Goal: Information Seeking & Learning: Learn about a topic

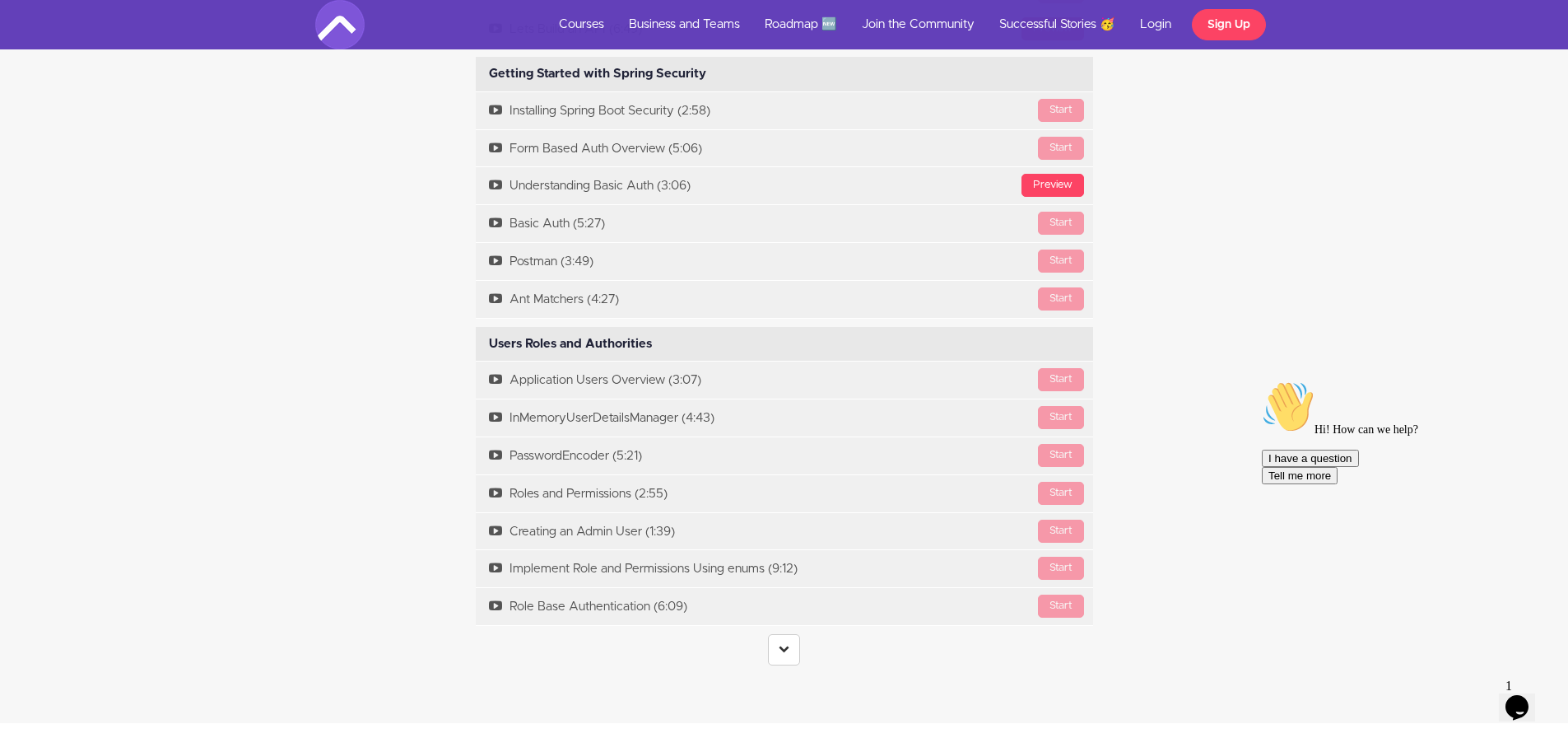
scroll to position [2881, 0]
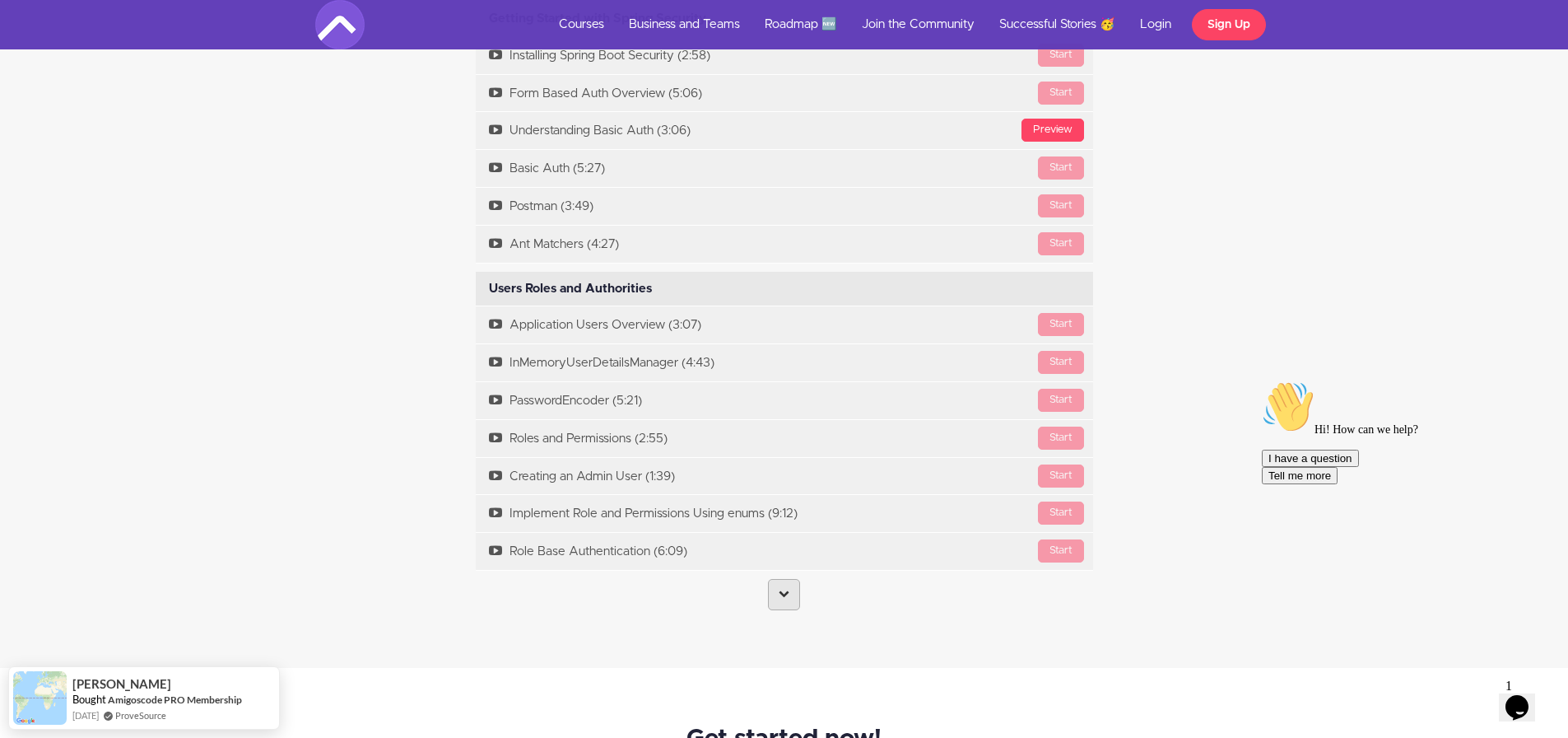
click at [797, 587] on link at bounding box center [784, 593] width 32 height 31
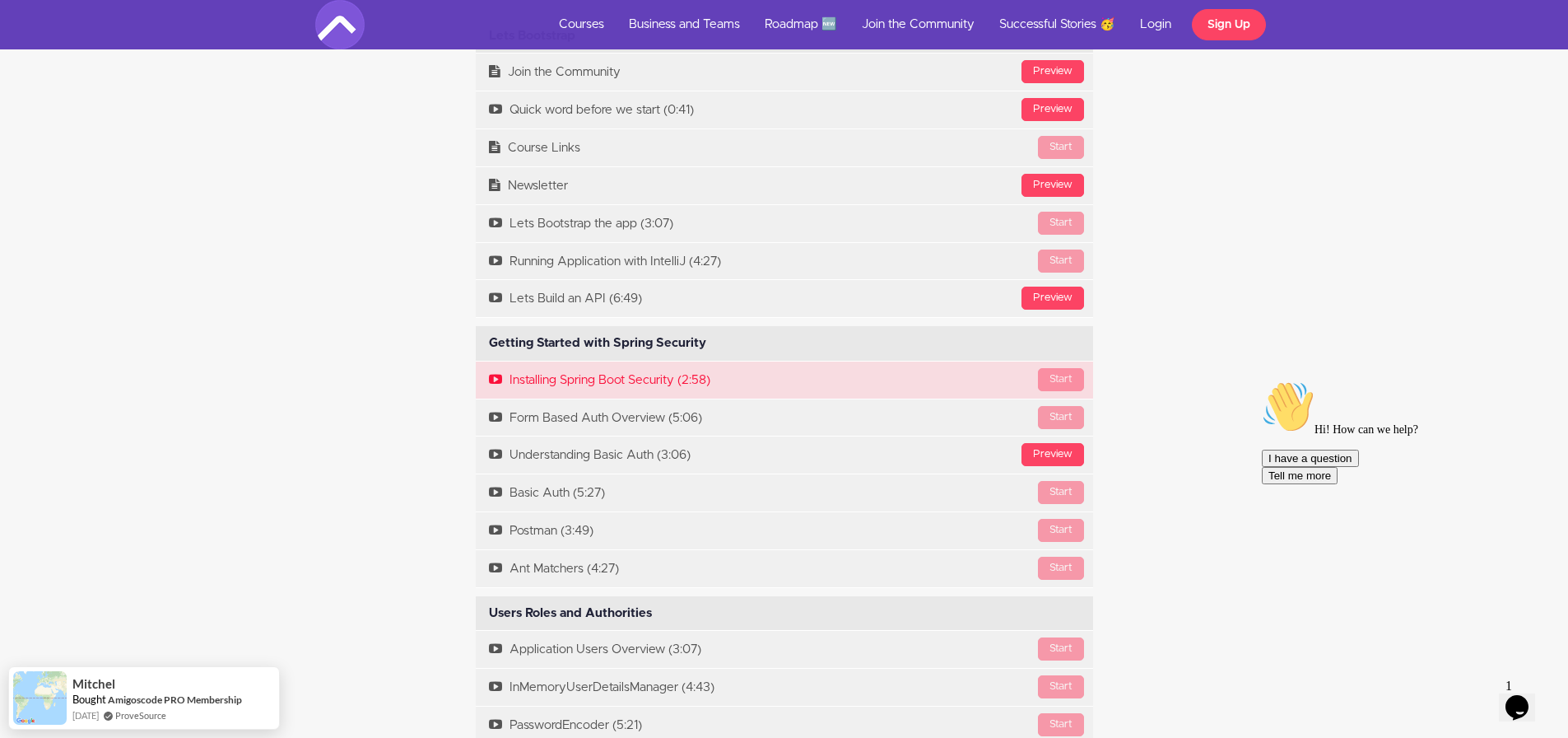
scroll to position [2552, 0]
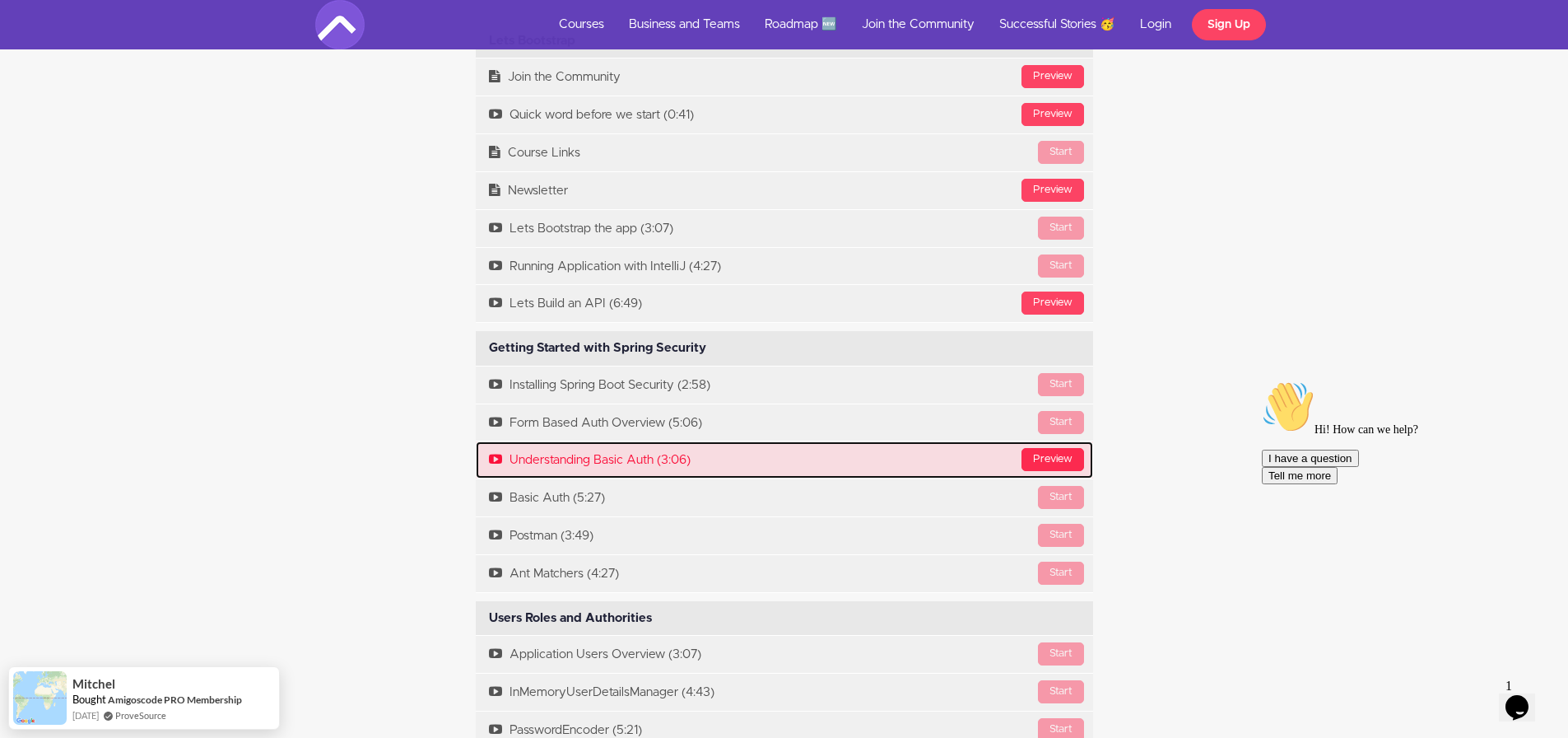
click at [1066, 460] on div "Preview" at bounding box center [1053, 459] width 63 height 23
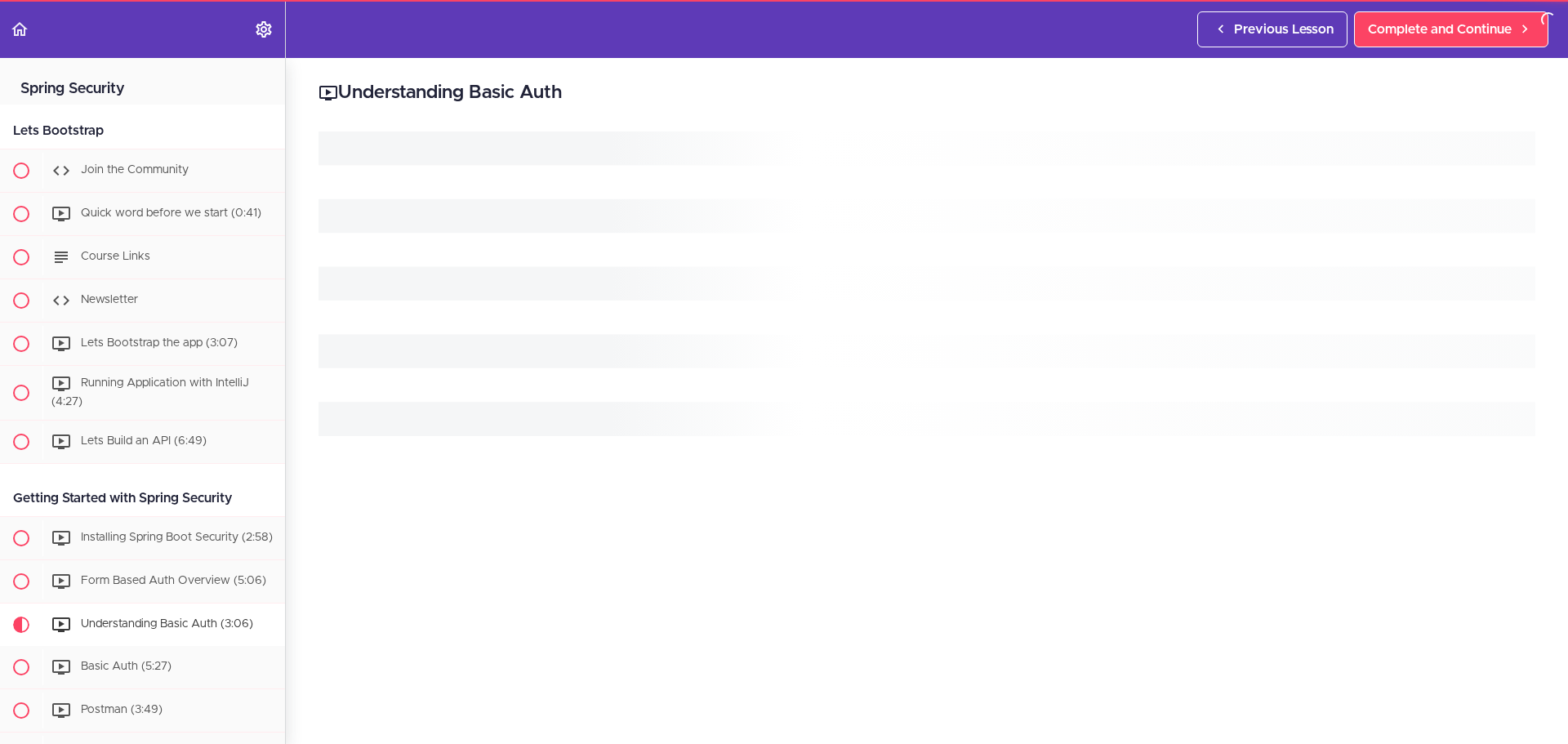
scroll to position [548, 0]
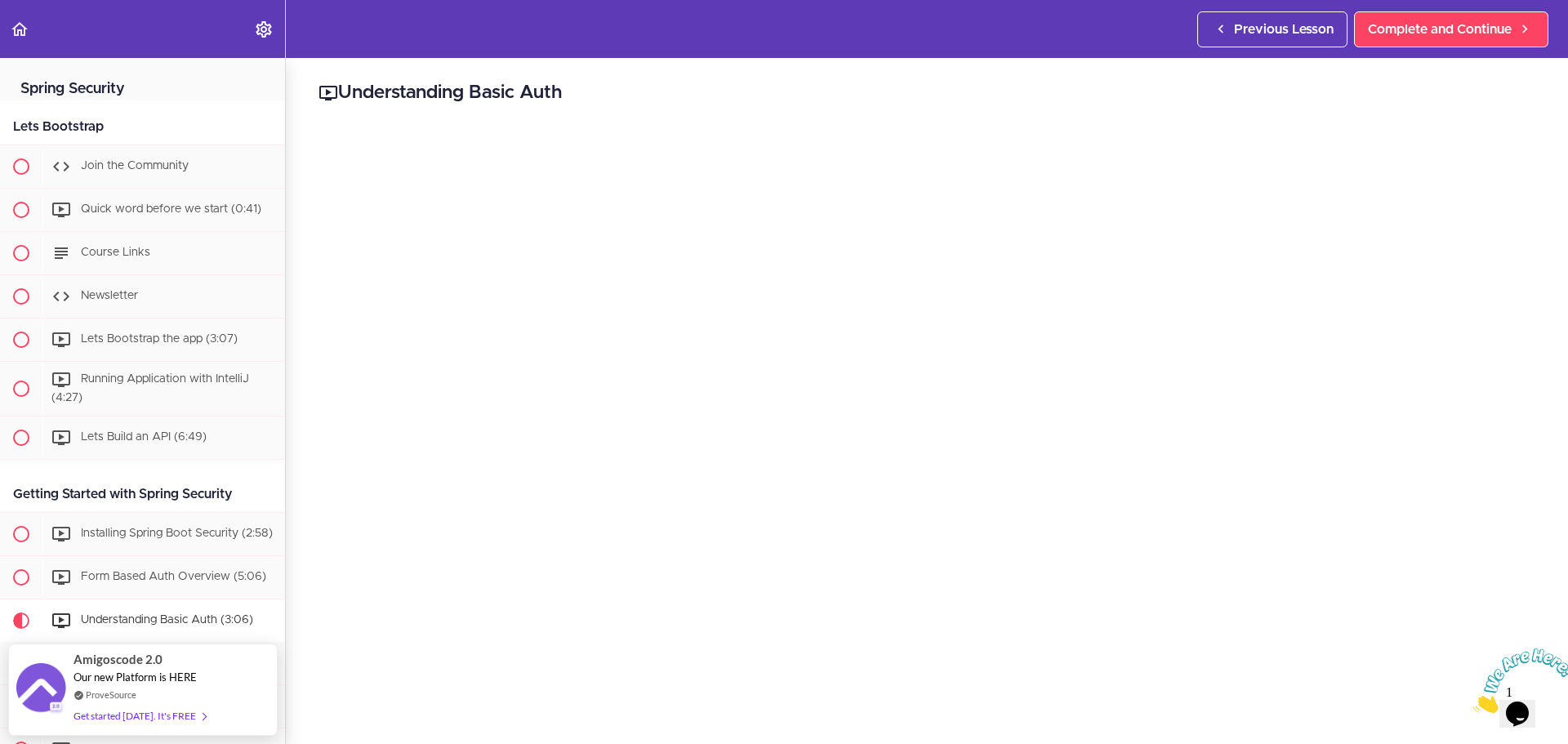
click at [113, 88] on h2 "Spring Security" at bounding box center [142, 79] width 285 height 43
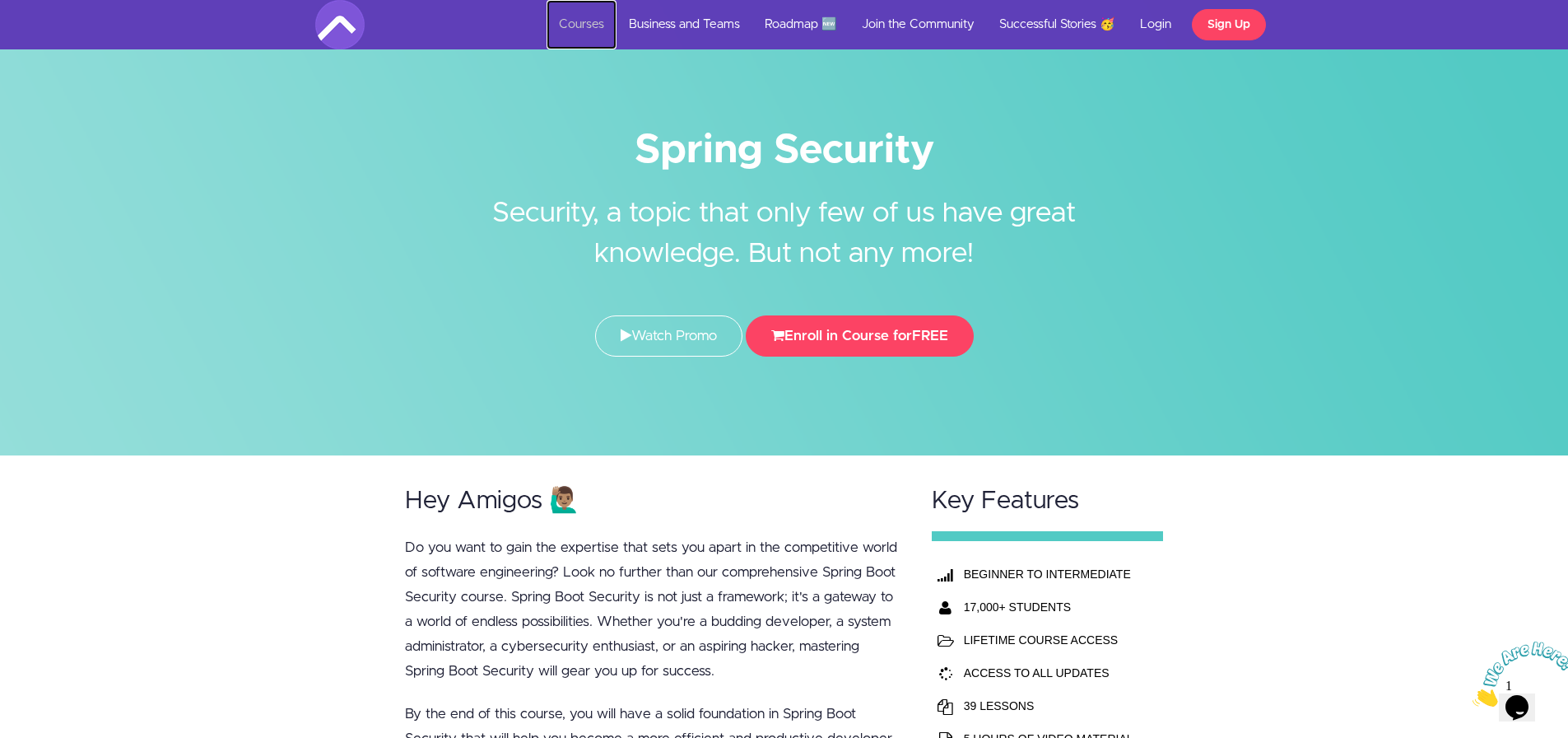
click at [594, 20] on link "Courses" at bounding box center [581, 25] width 70 height 50
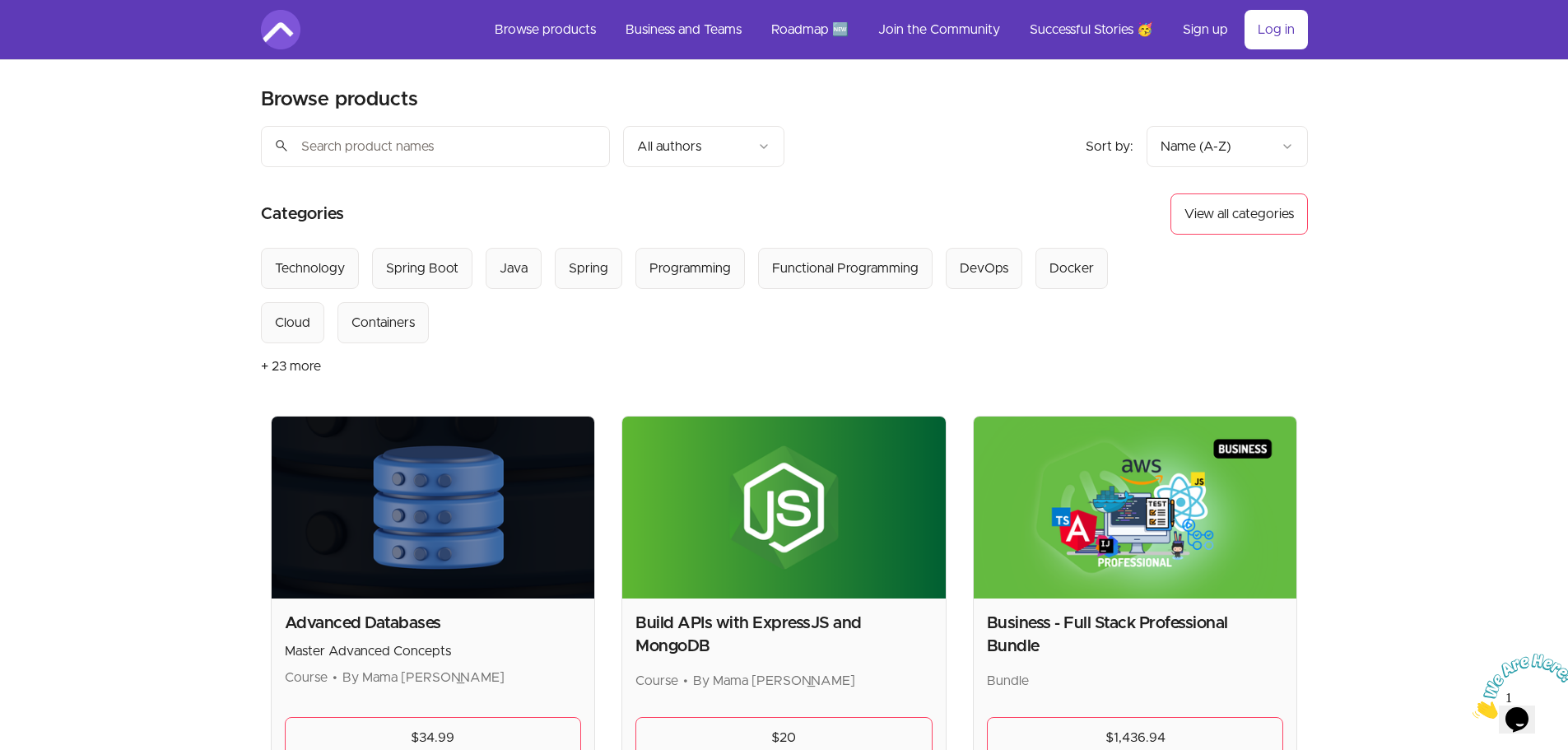
click at [418, 156] on input "search" at bounding box center [436, 146] width 349 height 41
type input "spring"
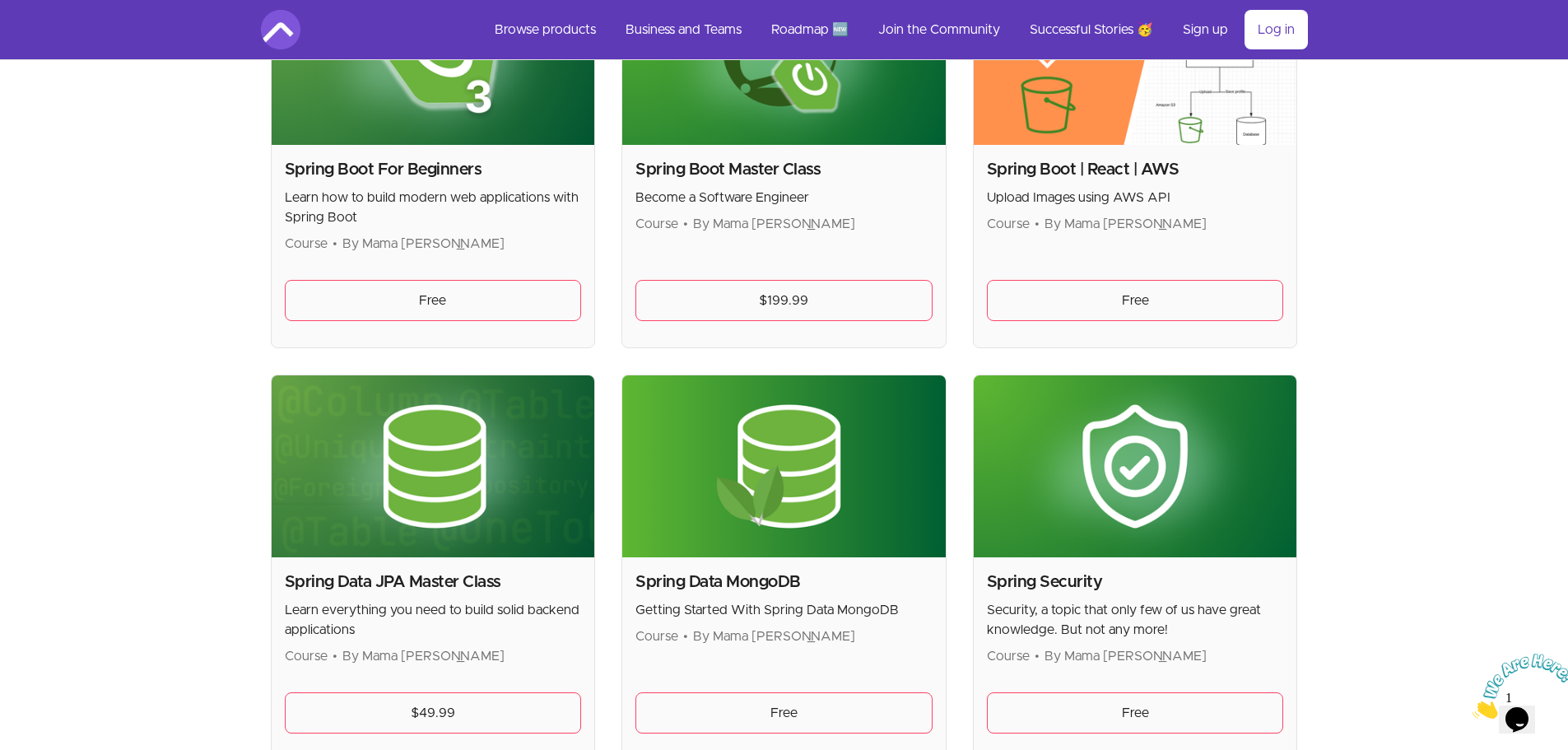
scroll to position [494, 0]
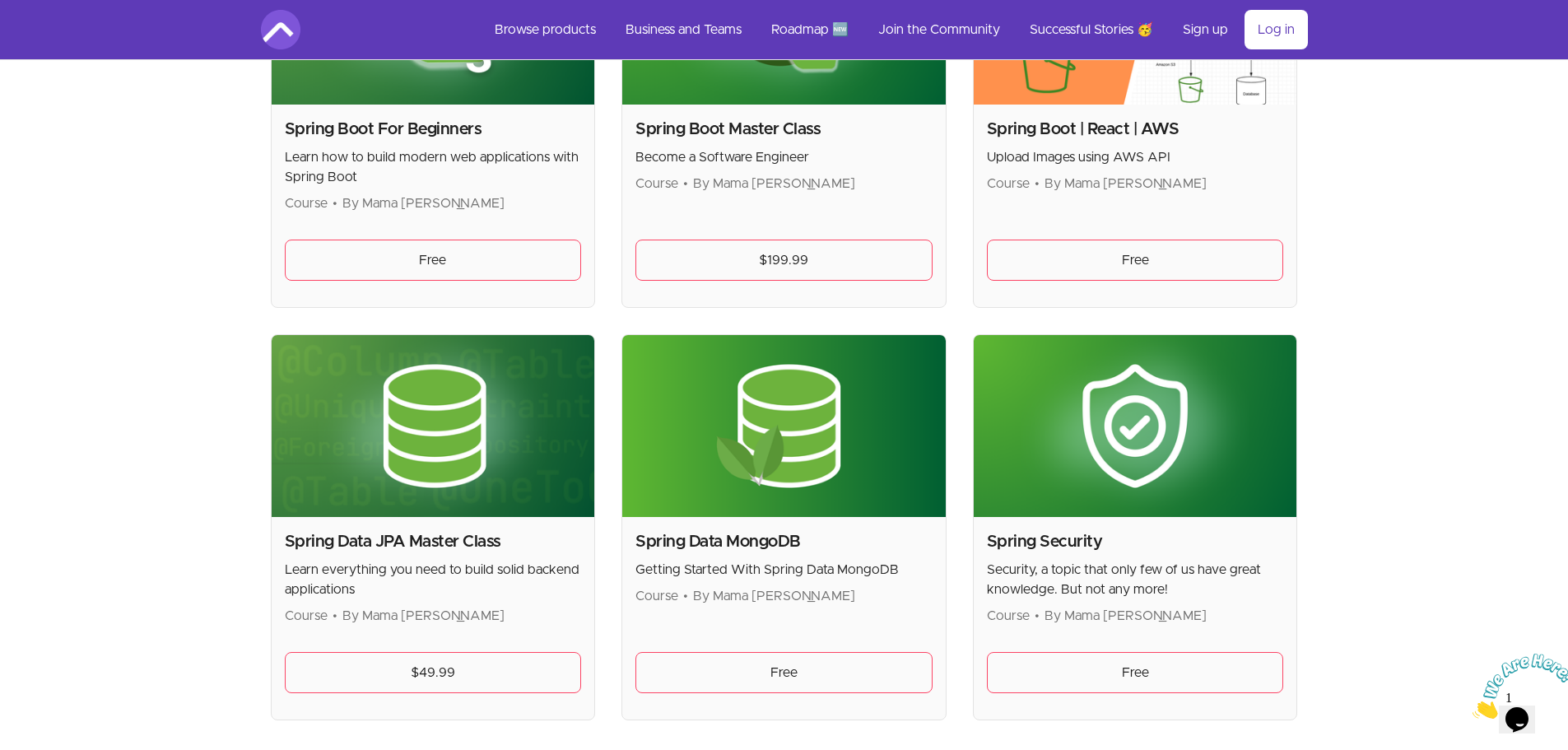
click at [1175, 412] on img at bounding box center [1135, 426] width 323 height 182
click at [1070, 657] on link "Free" at bounding box center [1135, 672] width 297 height 41
